Goal: Communication & Community: Share content

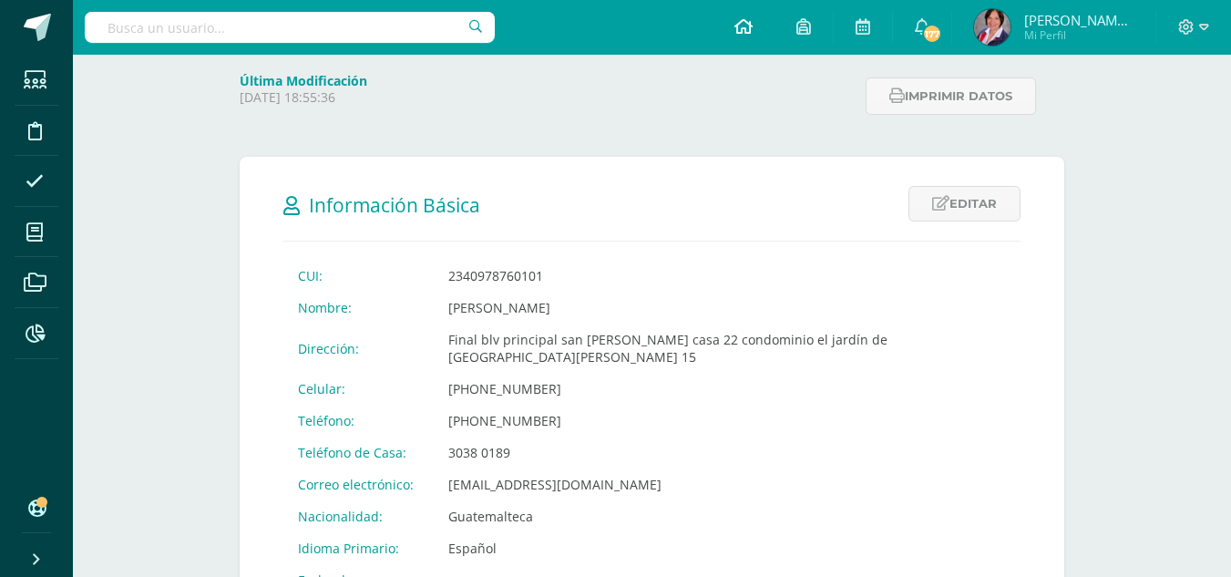
click at [742, 26] on icon at bounding box center [743, 26] width 18 height 16
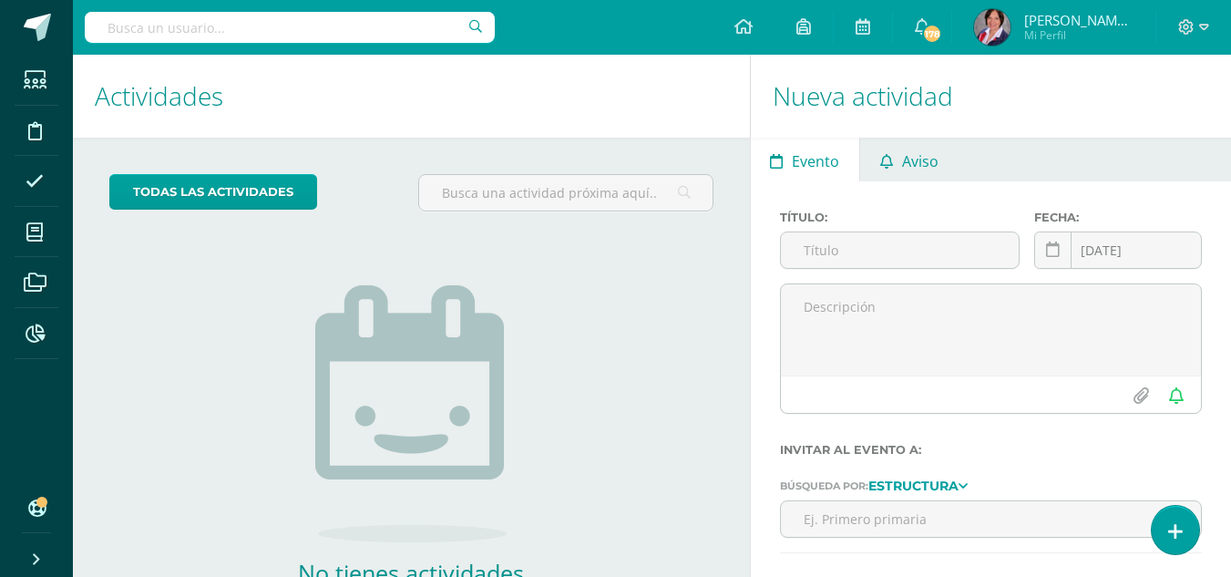
click at [907, 162] on span "Aviso" at bounding box center [920, 161] width 36 height 44
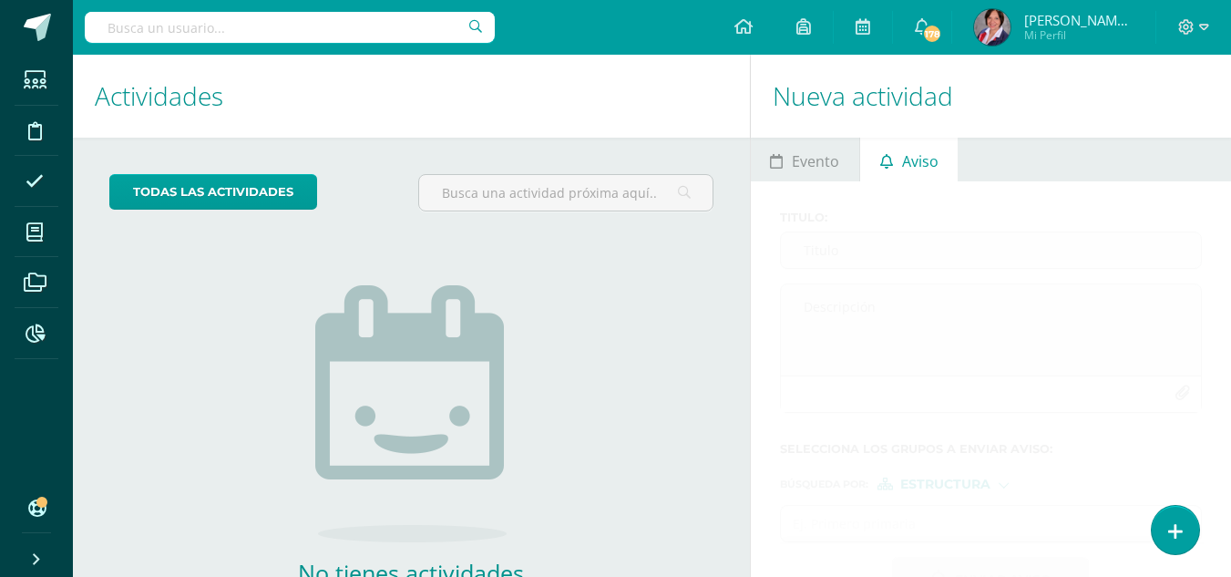
scroll to position [124, 0]
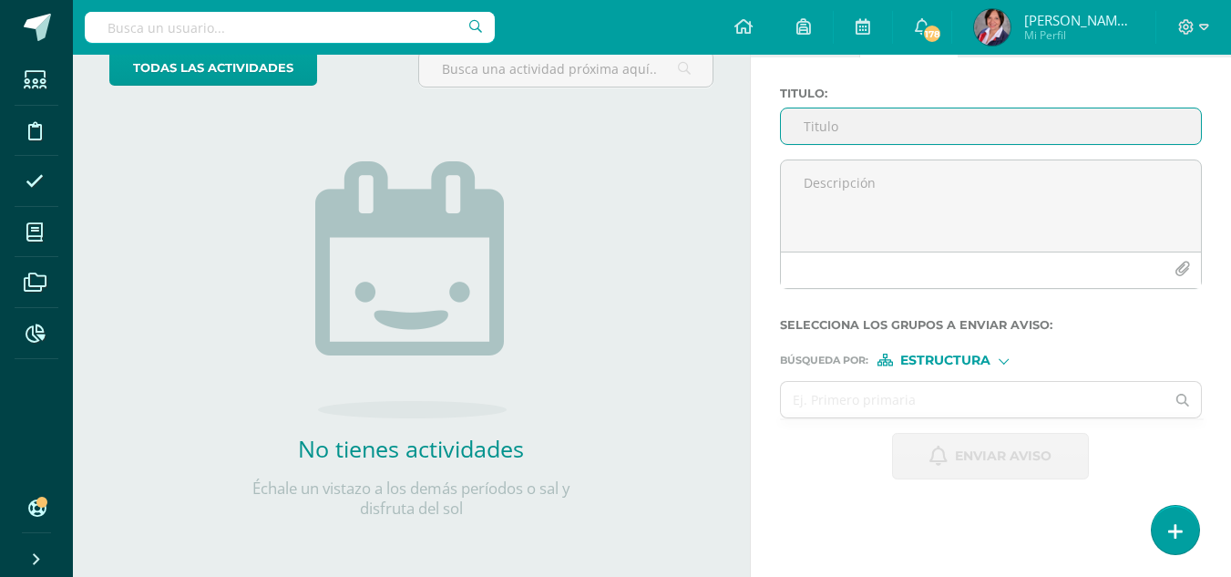
click at [864, 124] on input "Titulo :" at bounding box center [991, 126] width 420 height 36
click at [858, 126] on input "Titulo :" at bounding box center [991, 126] width 420 height 36
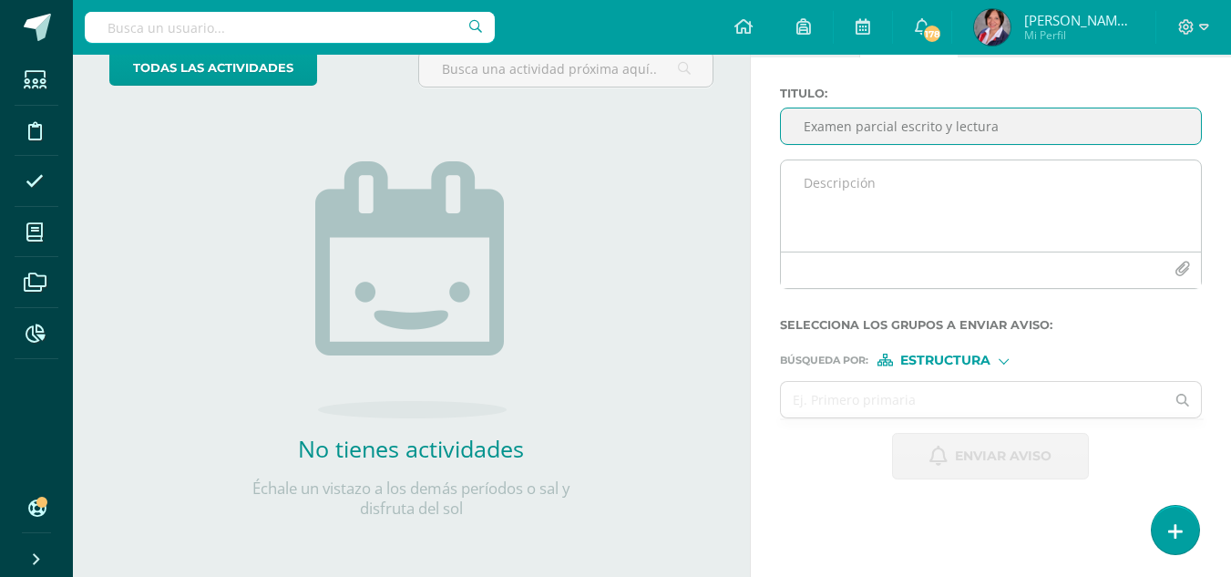
type input "Examen parcial escrito y lectura"
click at [888, 198] on textarea at bounding box center [991, 205] width 420 height 91
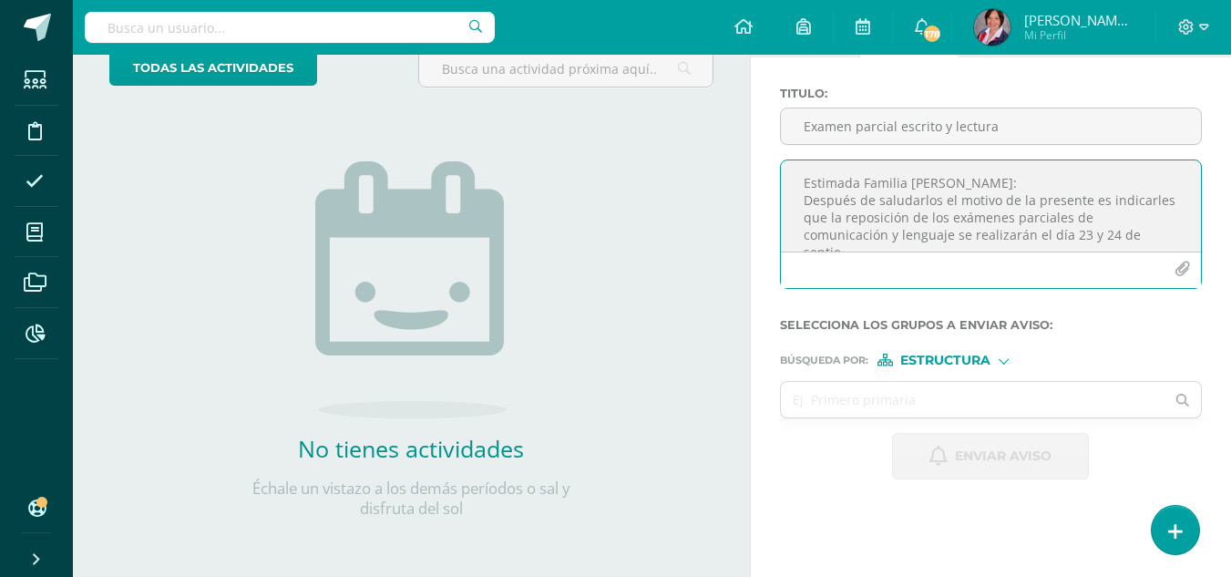
scroll to position [9, 0]
click at [1038, 218] on textarea "Estimada Familia Rivers: Después de saludarlos el motivo de la presente es indi…" at bounding box center [991, 205] width 420 height 91
type textarea "Estimada Familia Rivers: Después de saludarlos el motivo de la presente es indi…"
